Goal: Browse casually: Explore the website without a specific task or goal

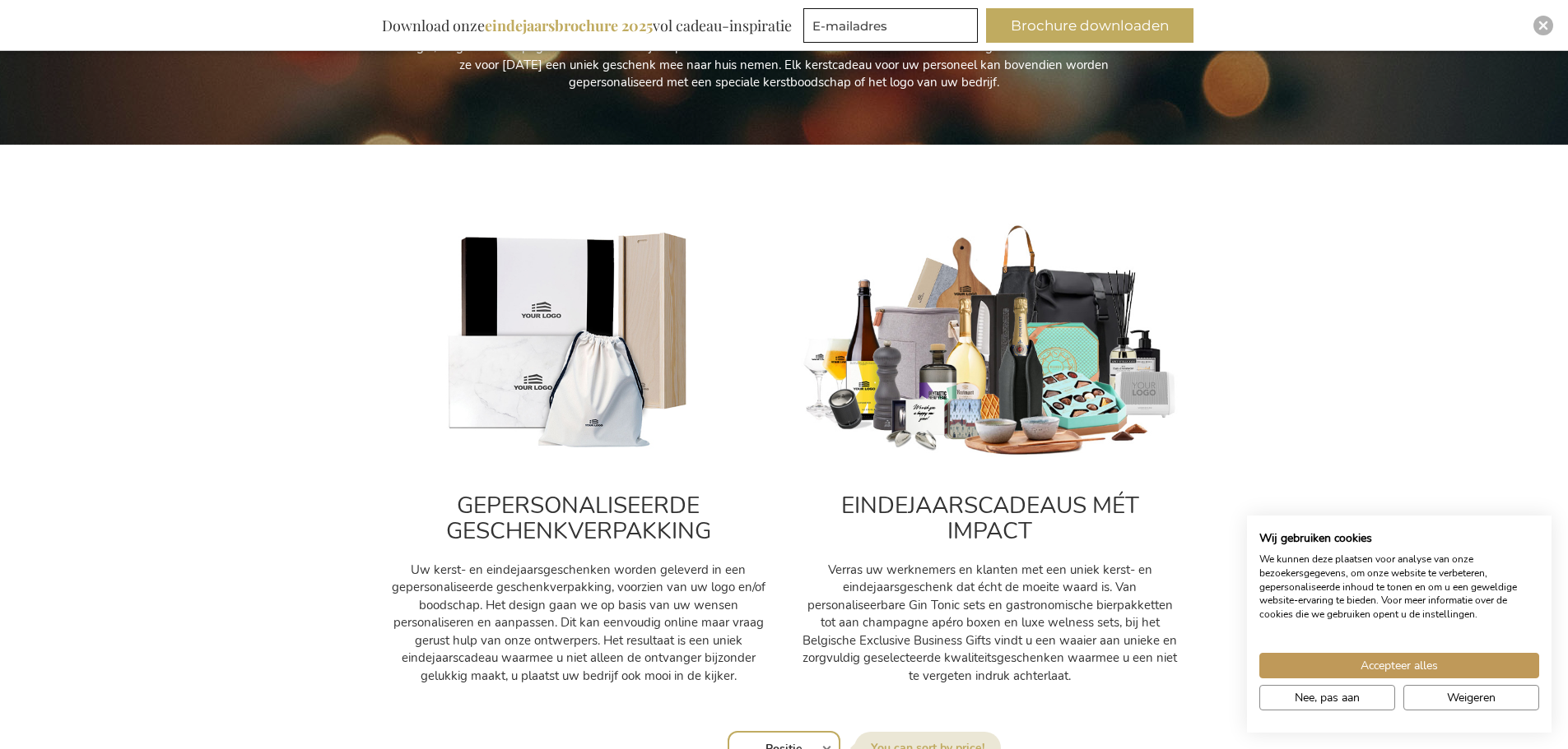
scroll to position [440, 0]
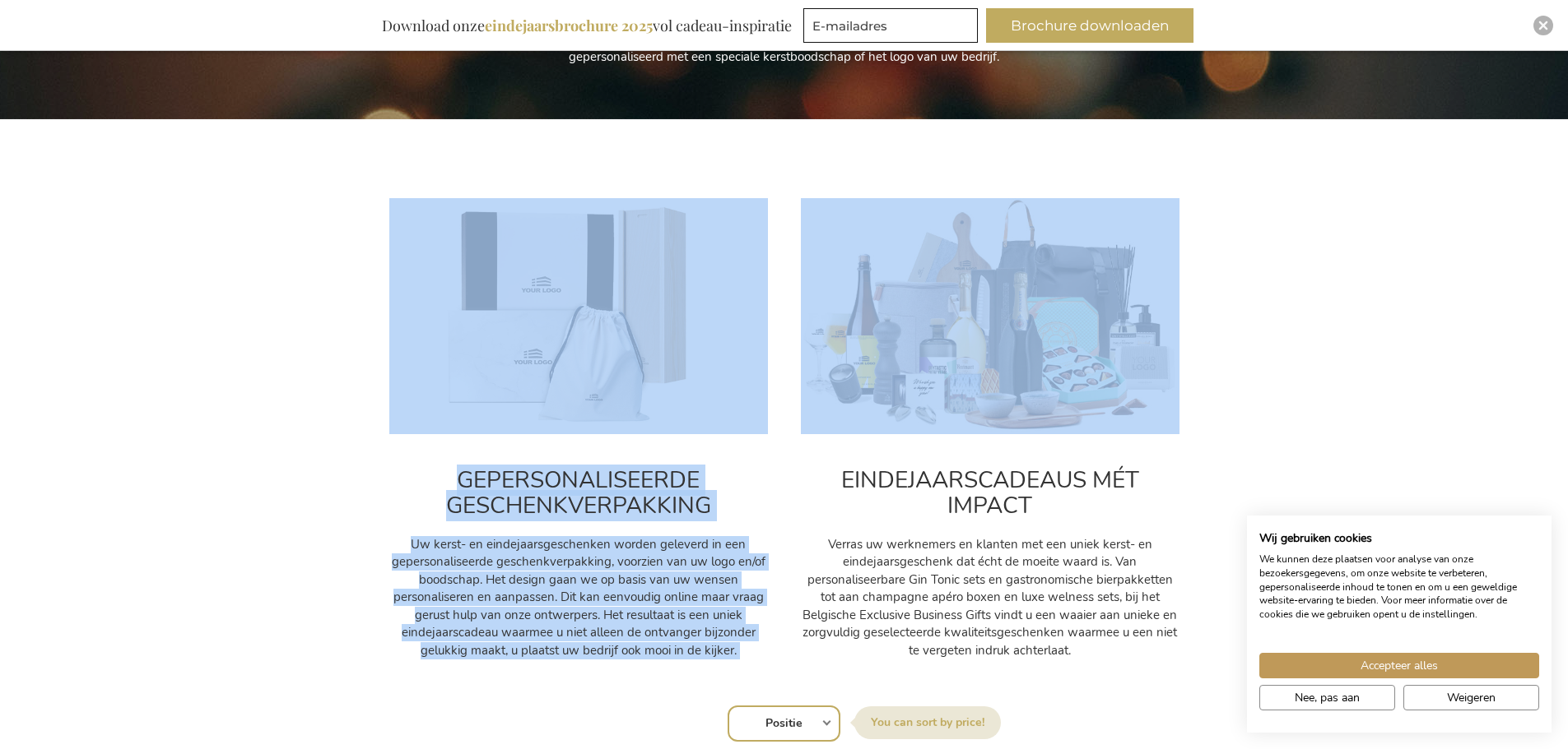
drag, startPoint x: 1567, startPoint y: 162, endPoint x: 1566, endPoint y: 185, distance: 23.0
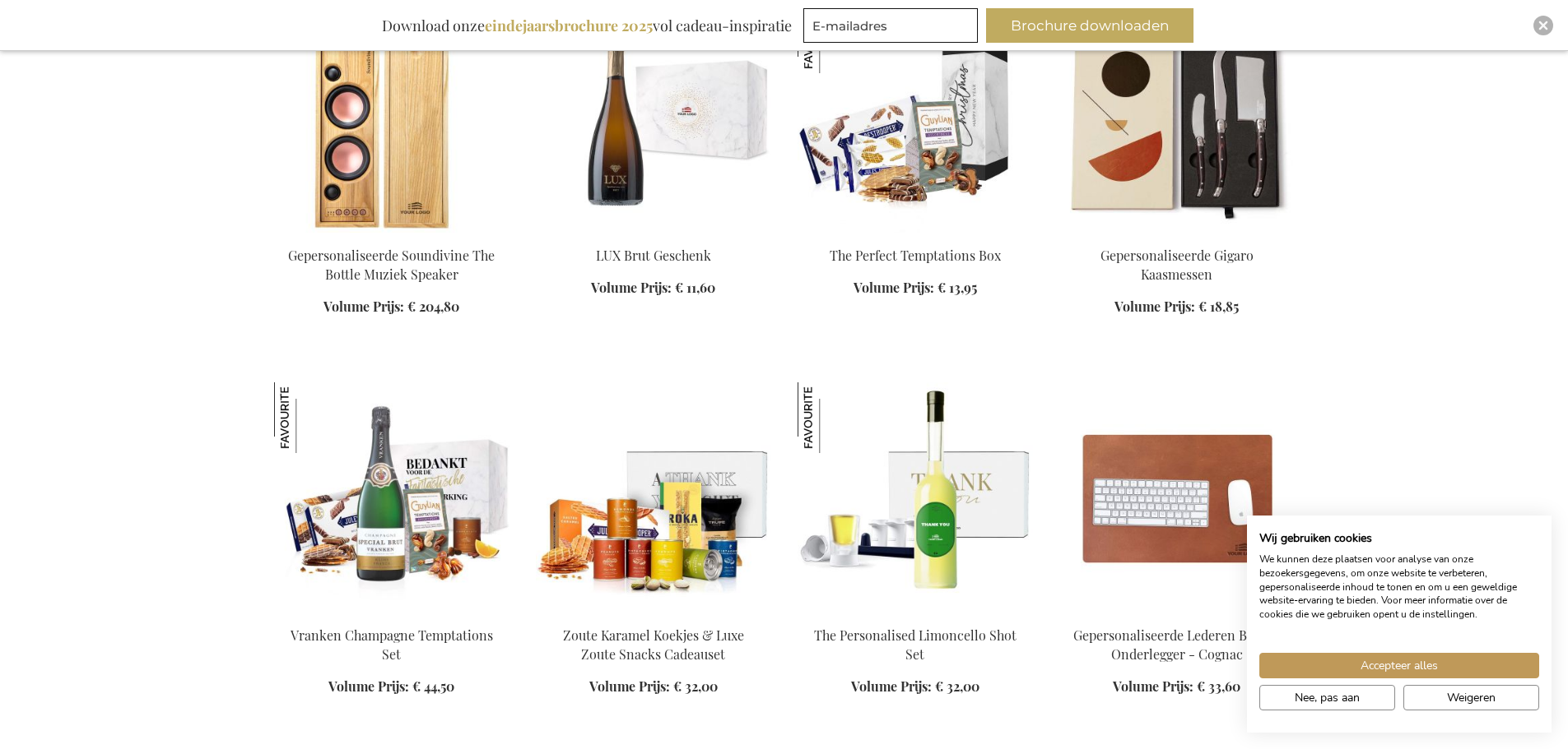
scroll to position [1596, 0]
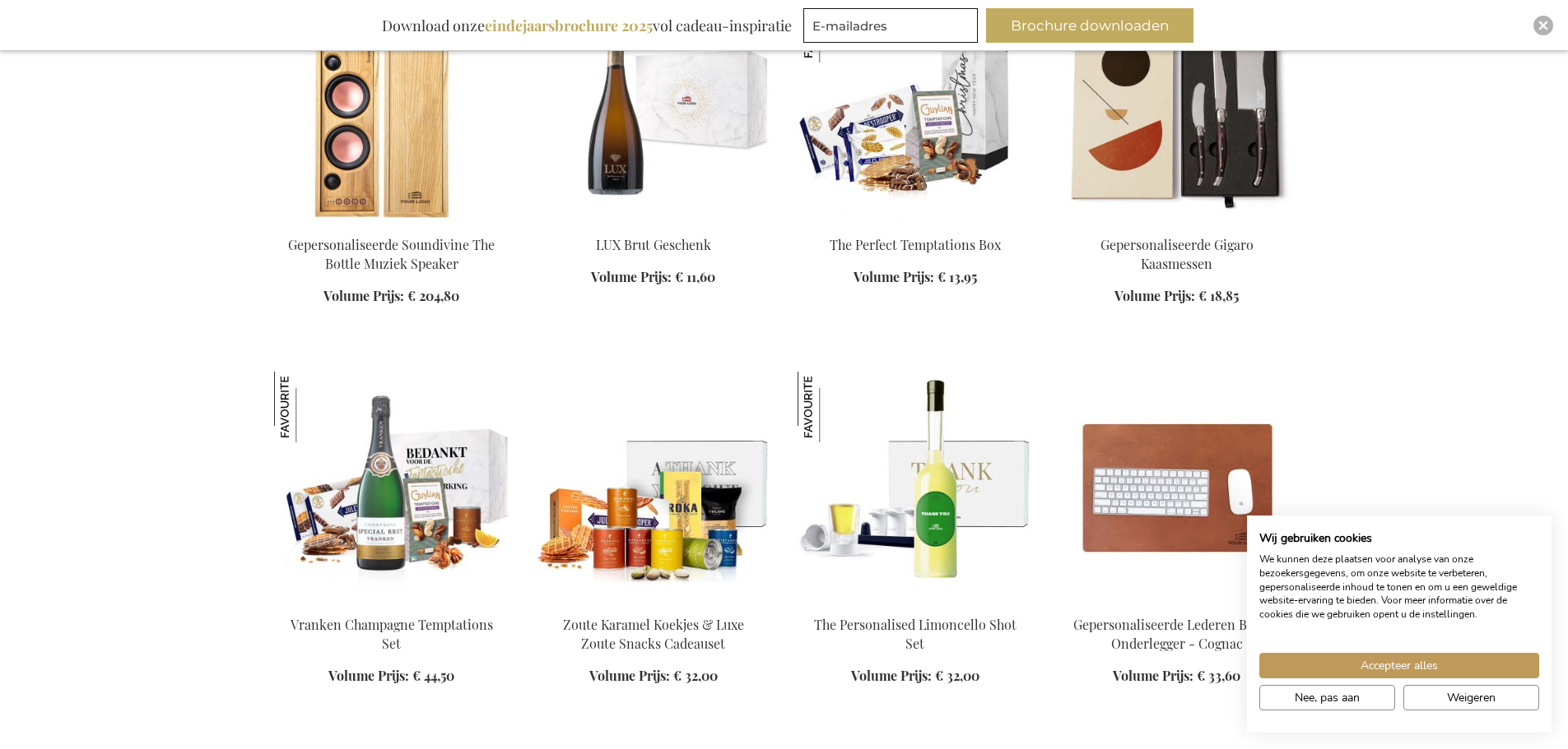
click at [1553, 354] on div "Winkelwagen Winkelwagen Sluiten U heeft geen product(en) in uw winkelwagen. Ga …" at bounding box center [784, 632] width 1568 height 4457
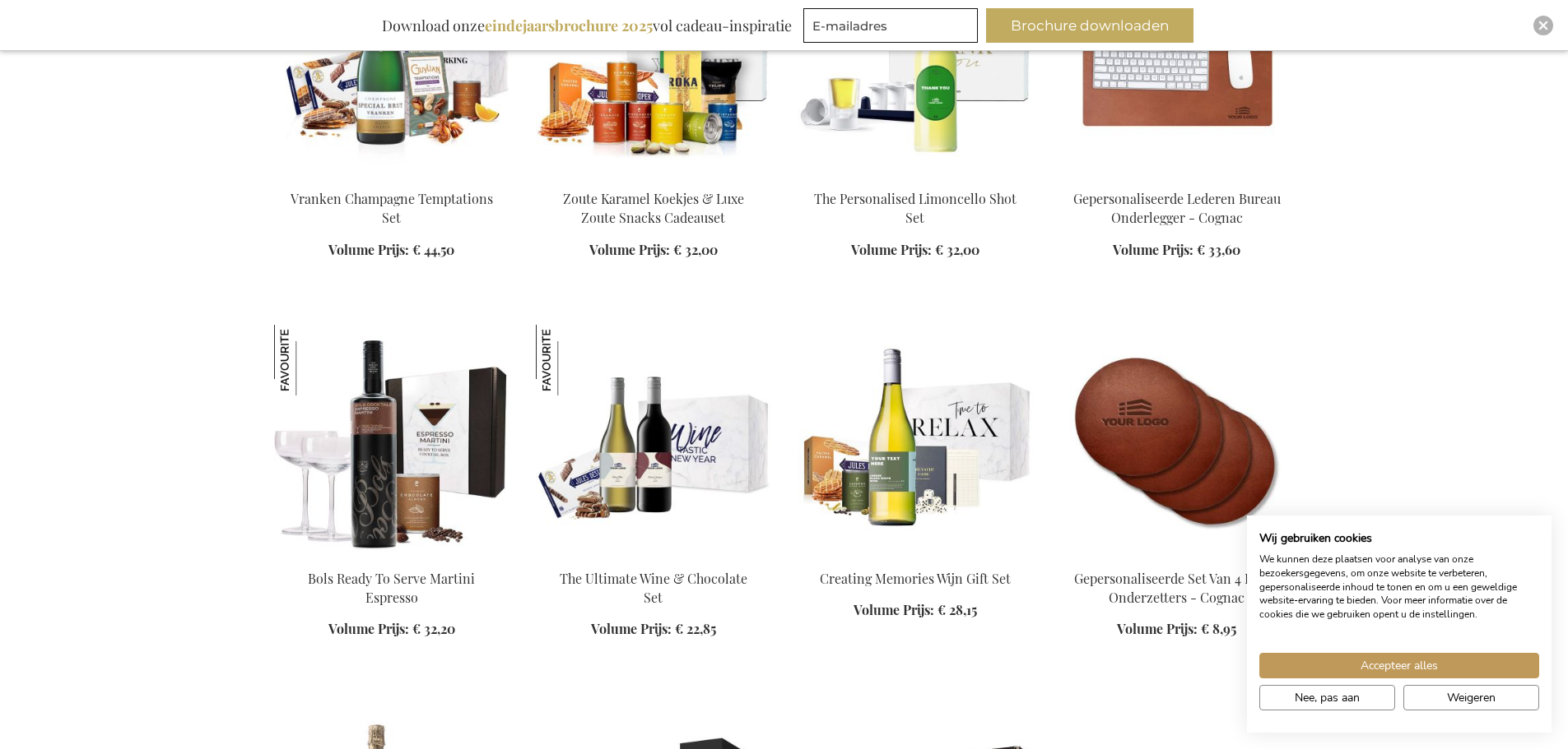
scroll to position [2079, 0]
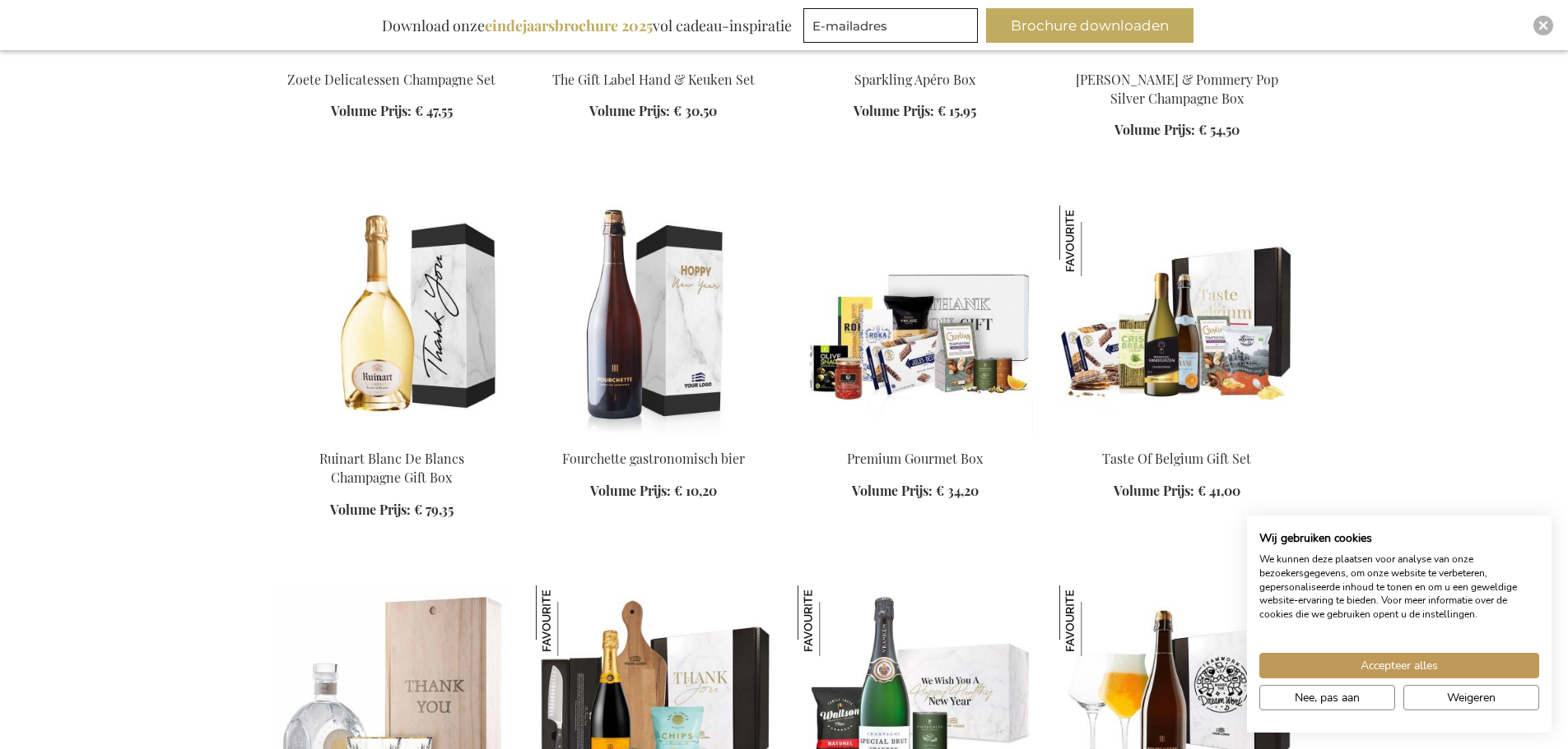
scroll to position [3344, 0]
